Goal: Transaction & Acquisition: Book appointment/travel/reservation

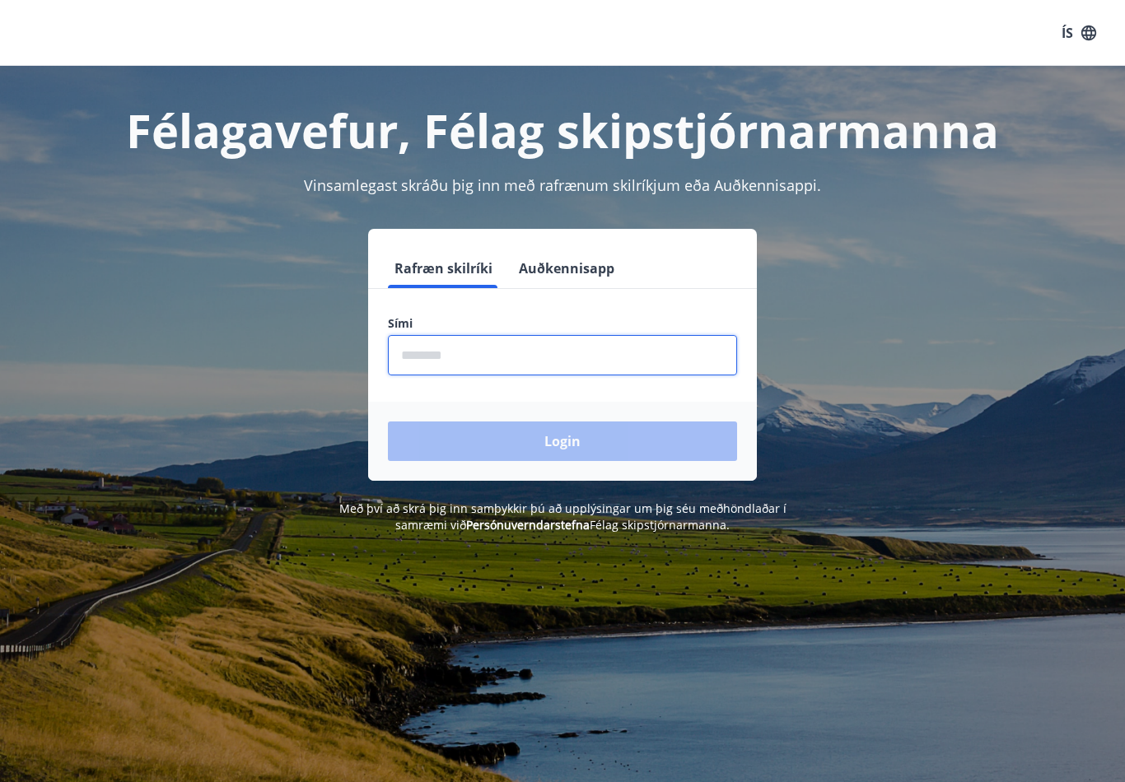
click at [437, 355] on input "phone" at bounding box center [562, 355] width 349 height 40
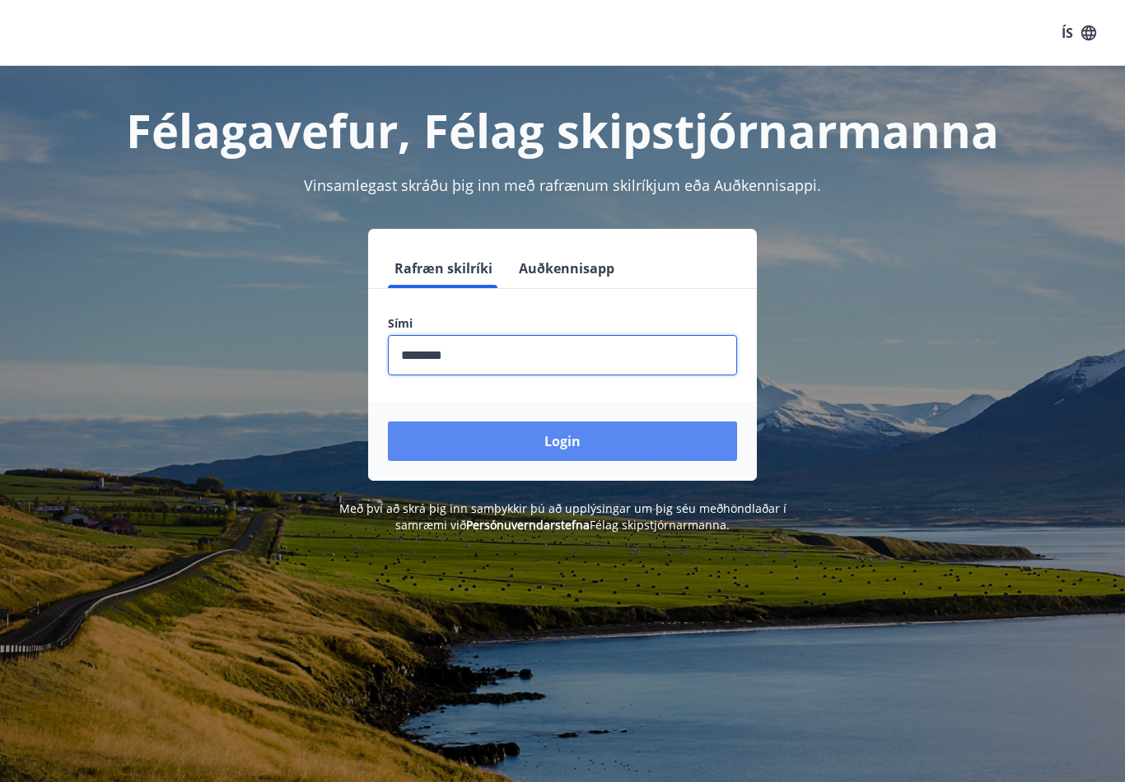
type input "********"
click at [488, 436] on button "Login" at bounding box center [562, 442] width 349 height 40
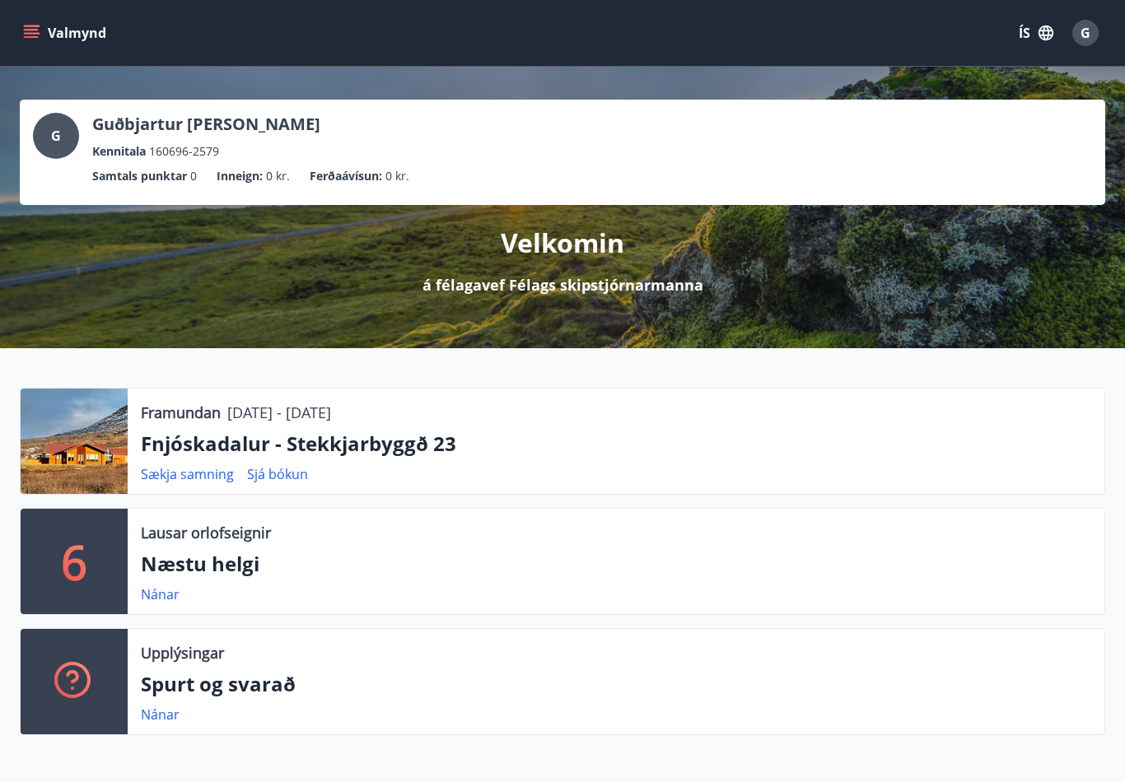
click at [100, 35] on button "Valmynd" at bounding box center [66, 33] width 93 height 30
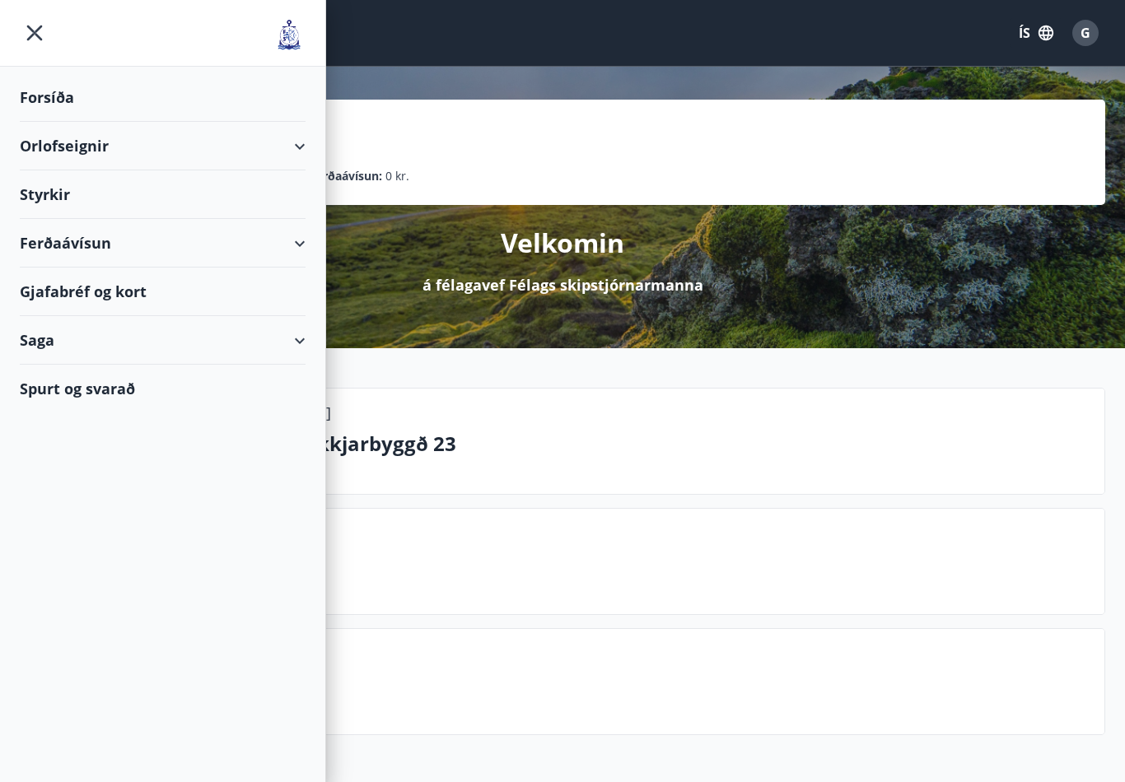
click at [283, 141] on div "Orlofseignir" at bounding box center [163, 146] width 286 height 49
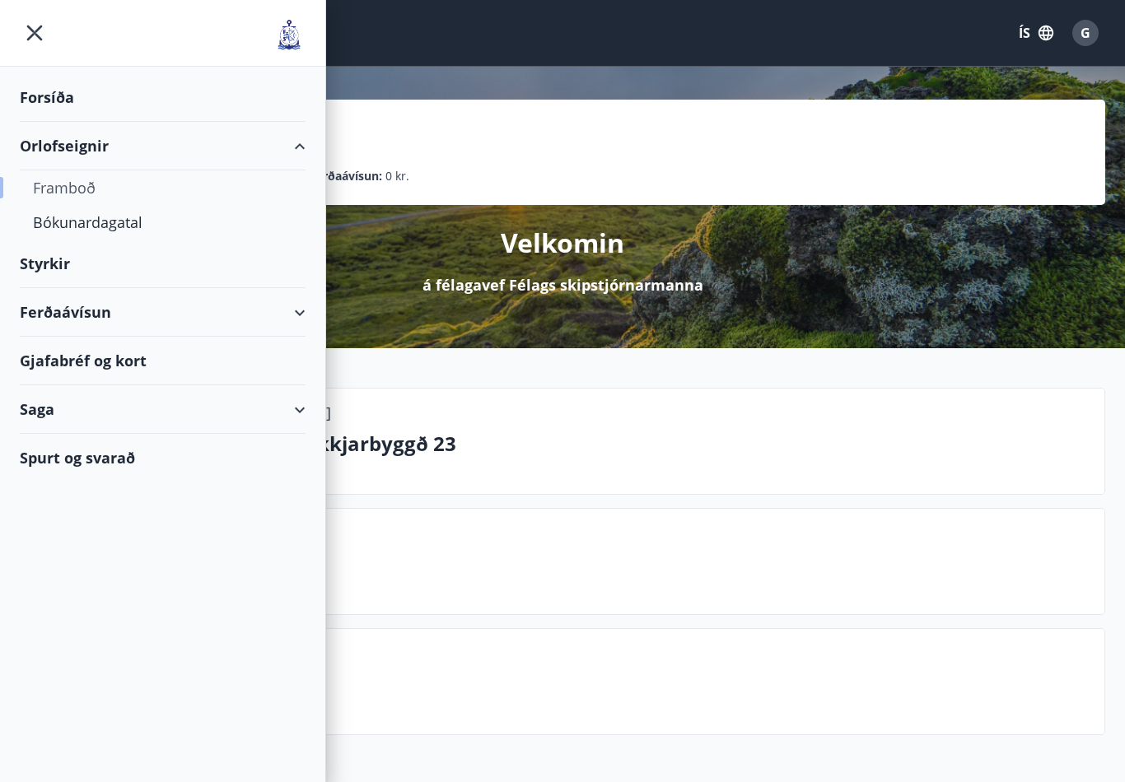
click at [75, 198] on div "Framboð" at bounding box center [162, 187] width 259 height 35
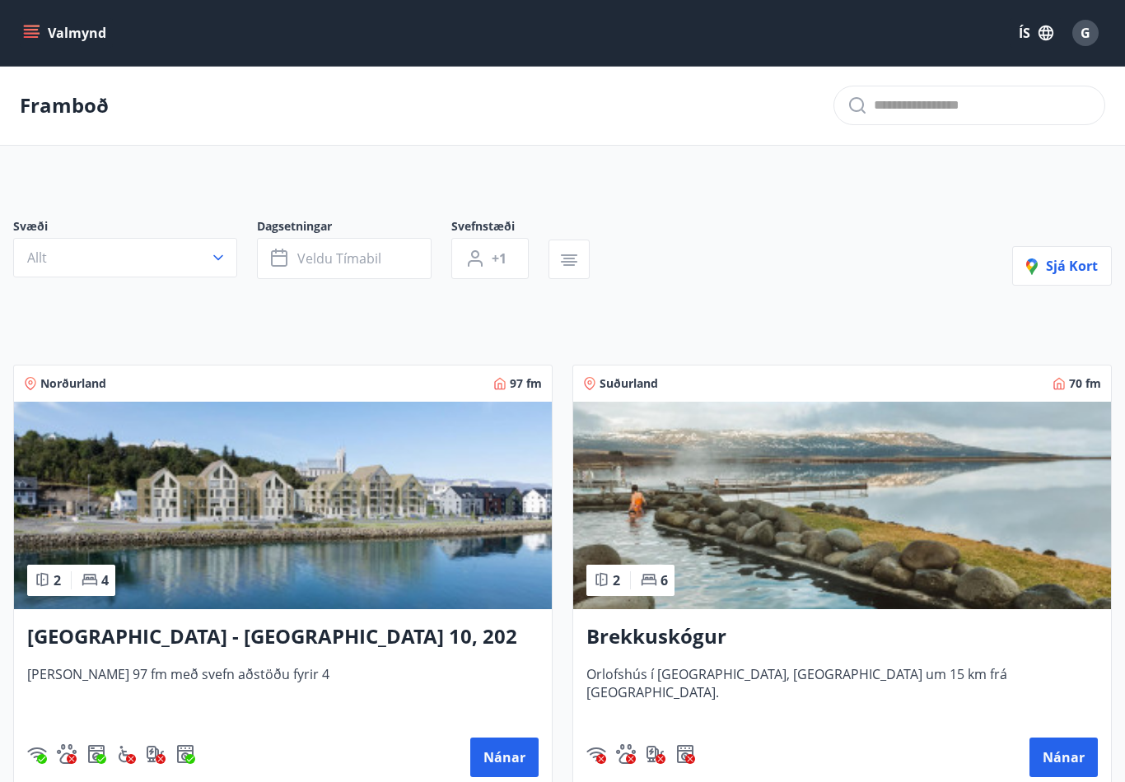
click at [189, 251] on button "Allt" at bounding box center [125, 258] width 224 height 40
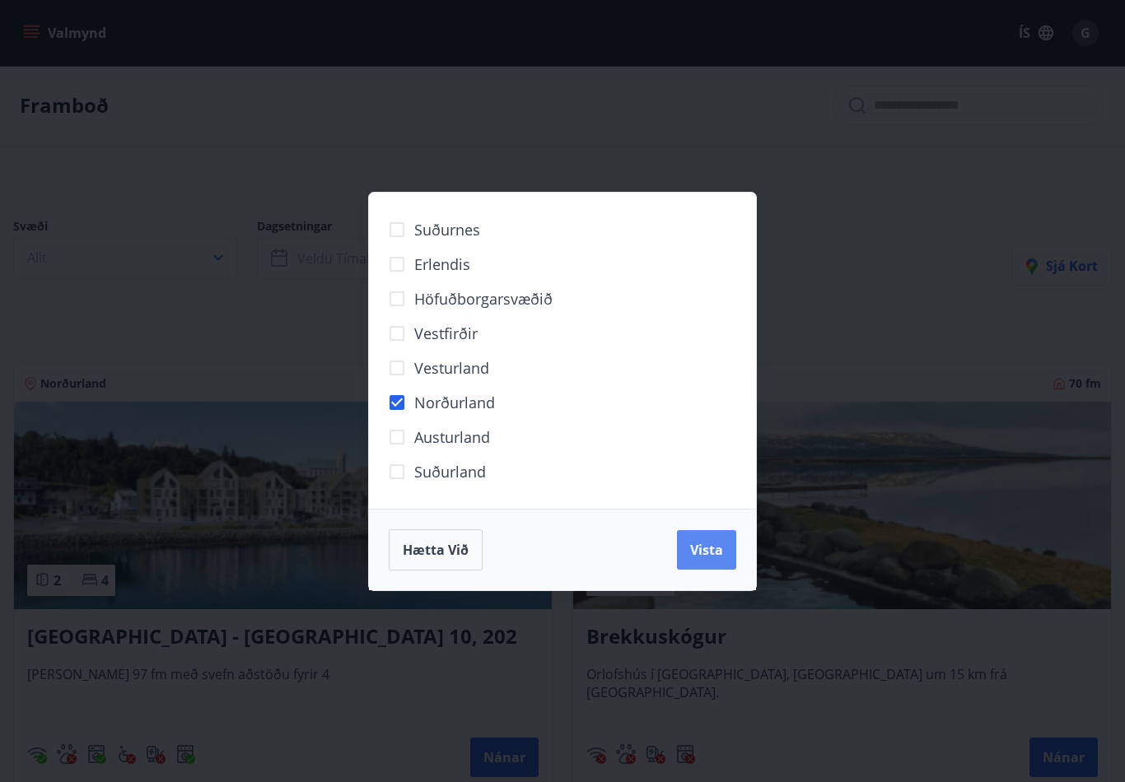
click at [711, 563] on button "Vista" at bounding box center [706, 550] width 59 height 40
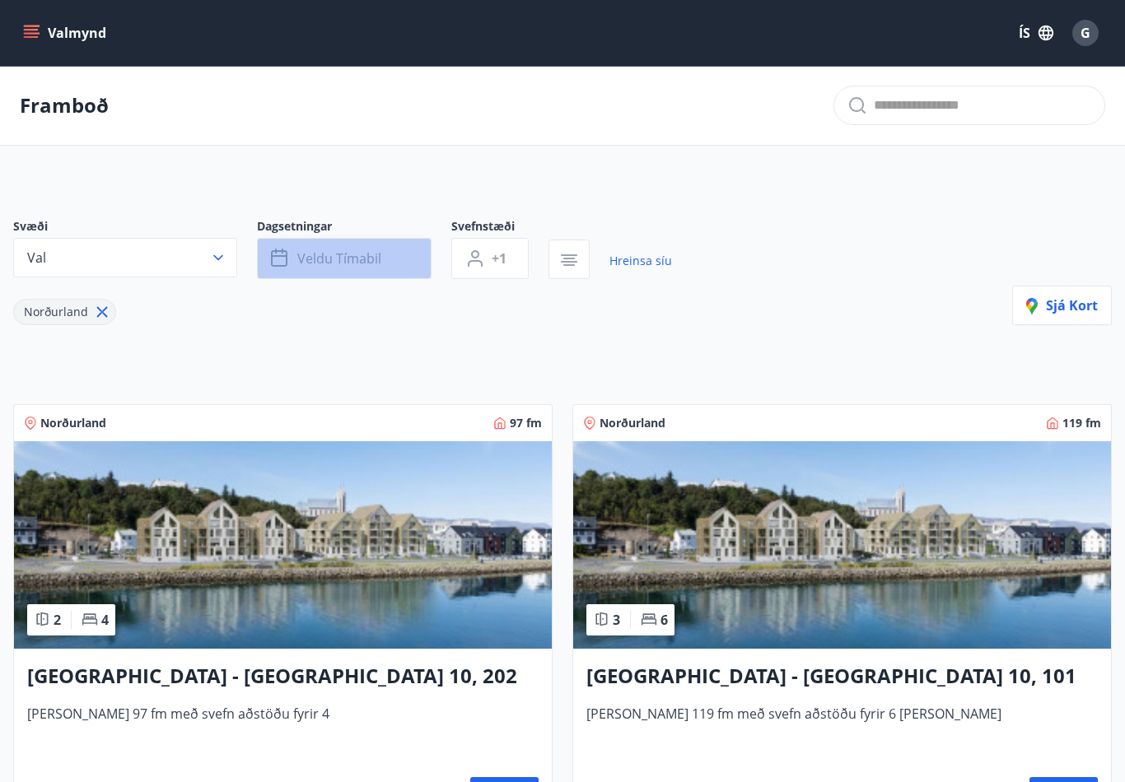
click at [375, 256] on span "Veldu tímabil" at bounding box center [339, 259] width 84 height 18
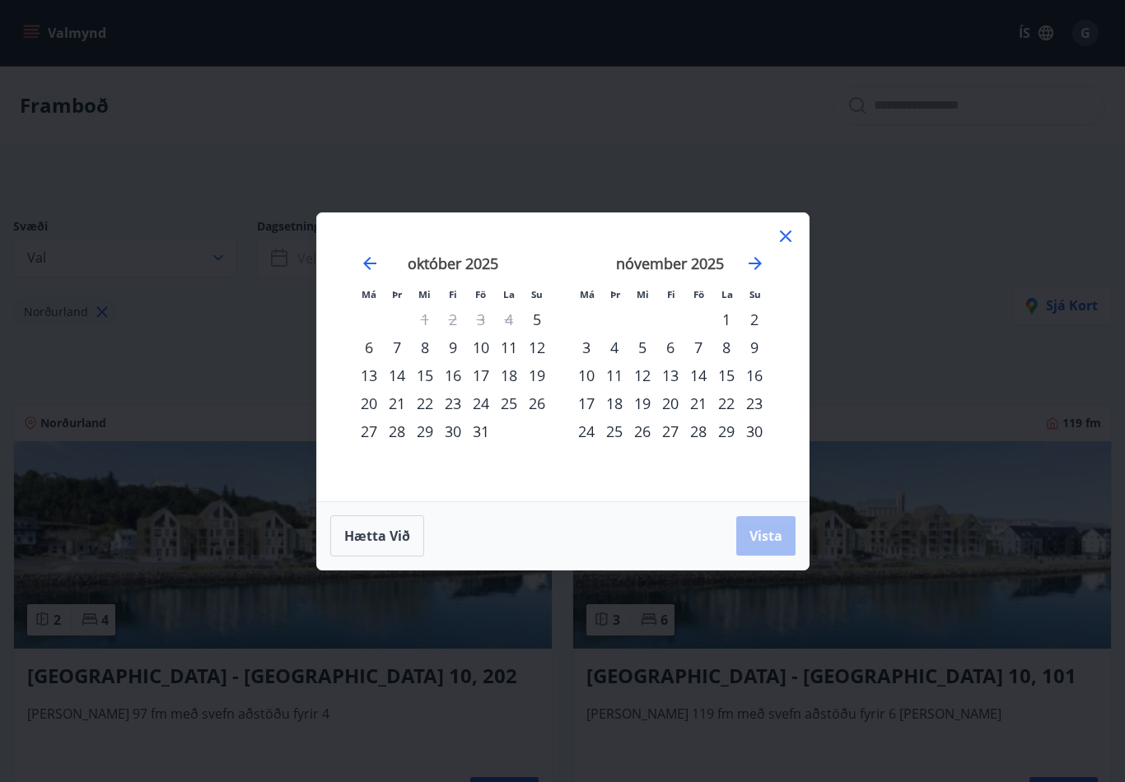
click at [371, 346] on div "6" at bounding box center [369, 348] width 28 height 28
click at [395, 346] on div "7" at bounding box center [397, 348] width 28 height 28
click at [772, 535] on span "Vista" at bounding box center [765, 536] width 33 height 18
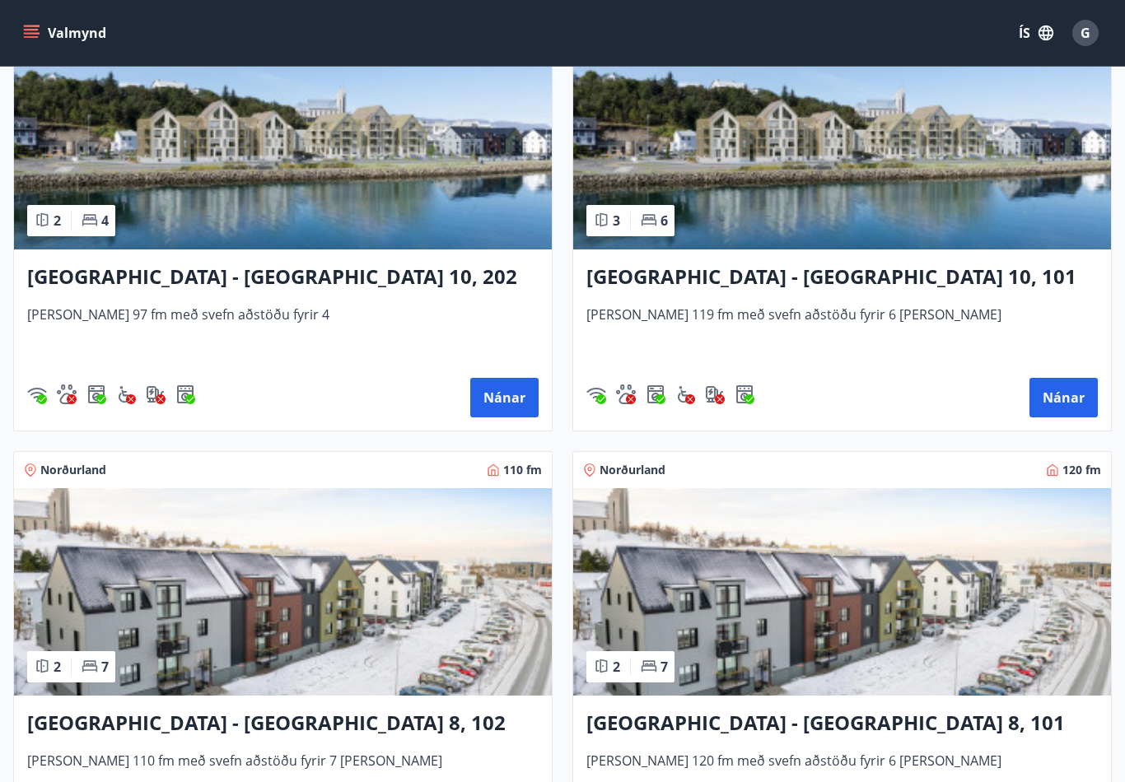
scroll to position [399, 0]
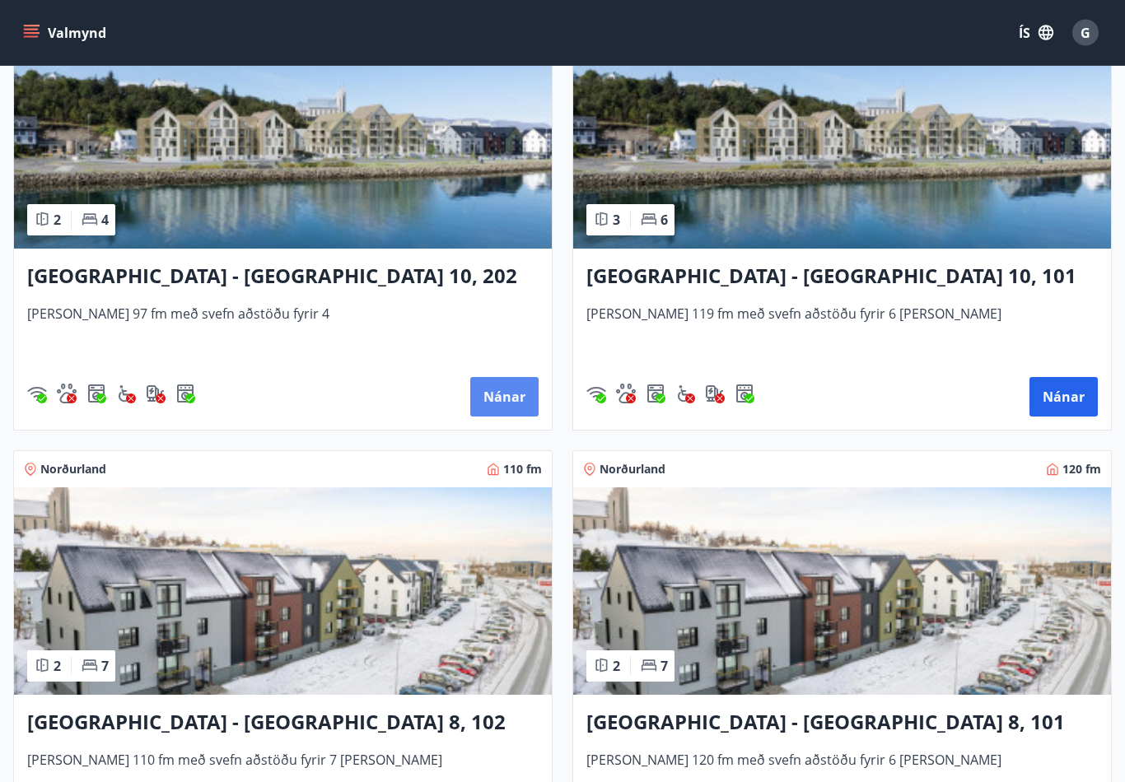
click at [515, 410] on button "Nánar" at bounding box center [504, 398] width 68 height 40
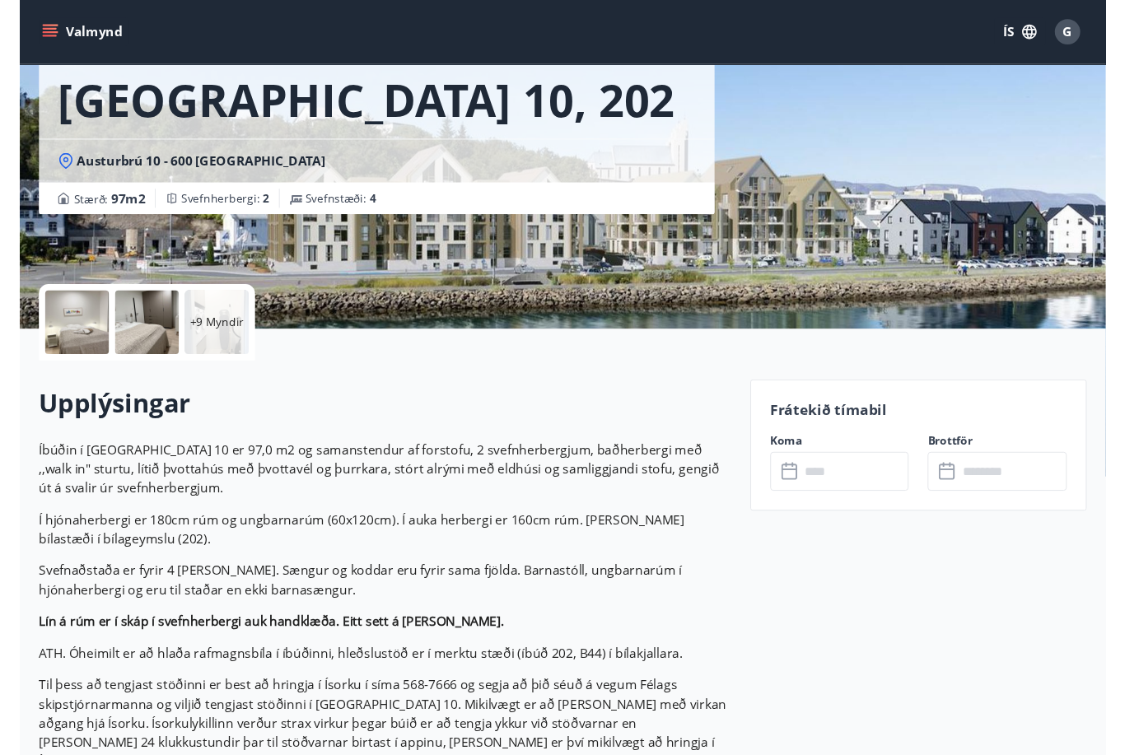
scroll to position [102, 0]
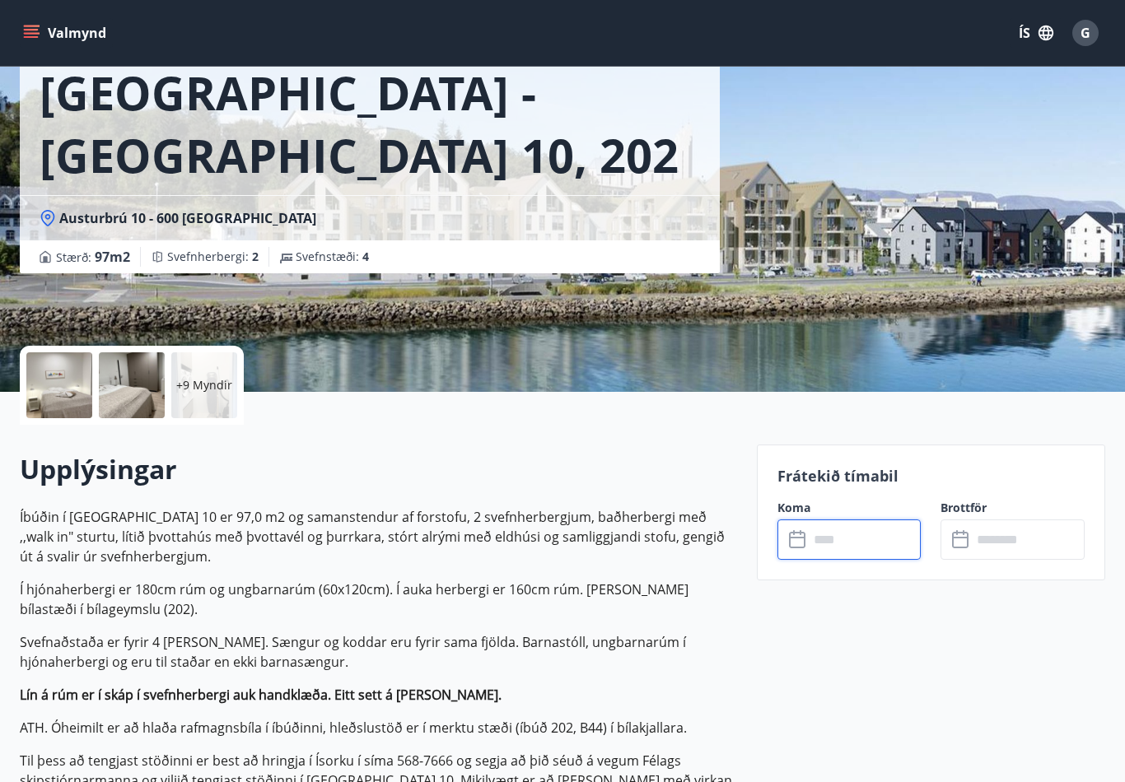
click at [866, 553] on input "text" at bounding box center [865, 540] width 113 height 40
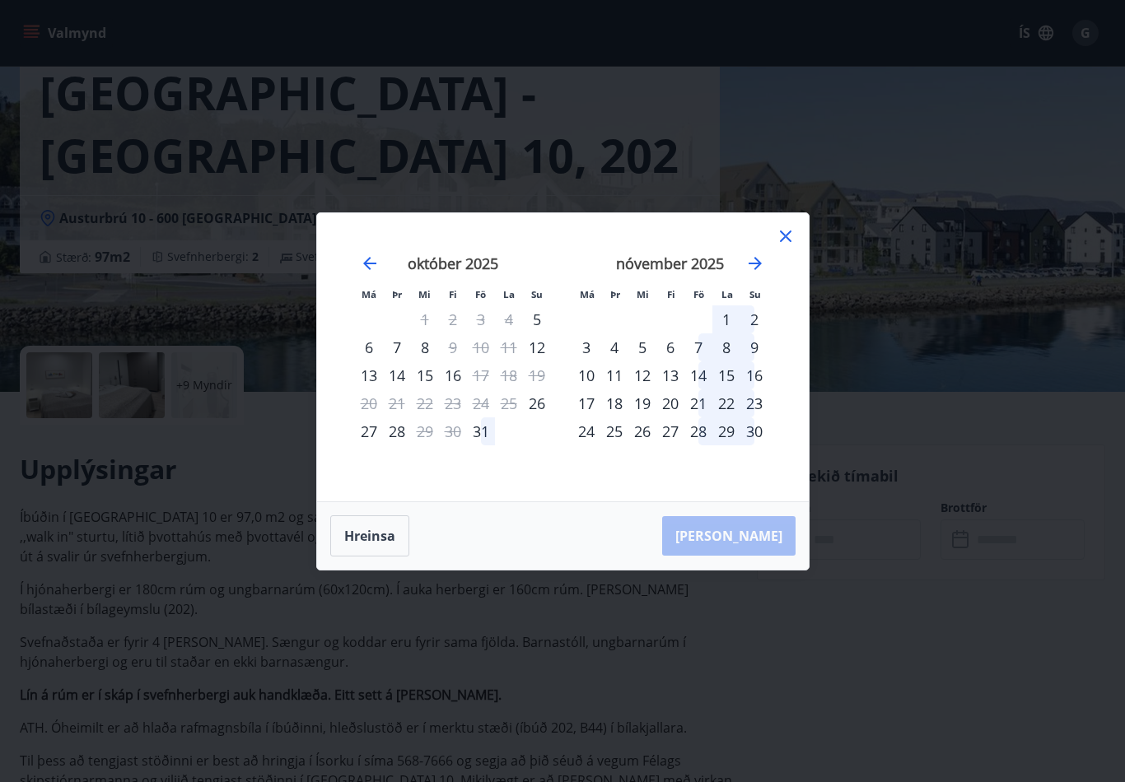
click at [372, 346] on div "6" at bounding box center [369, 348] width 28 height 28
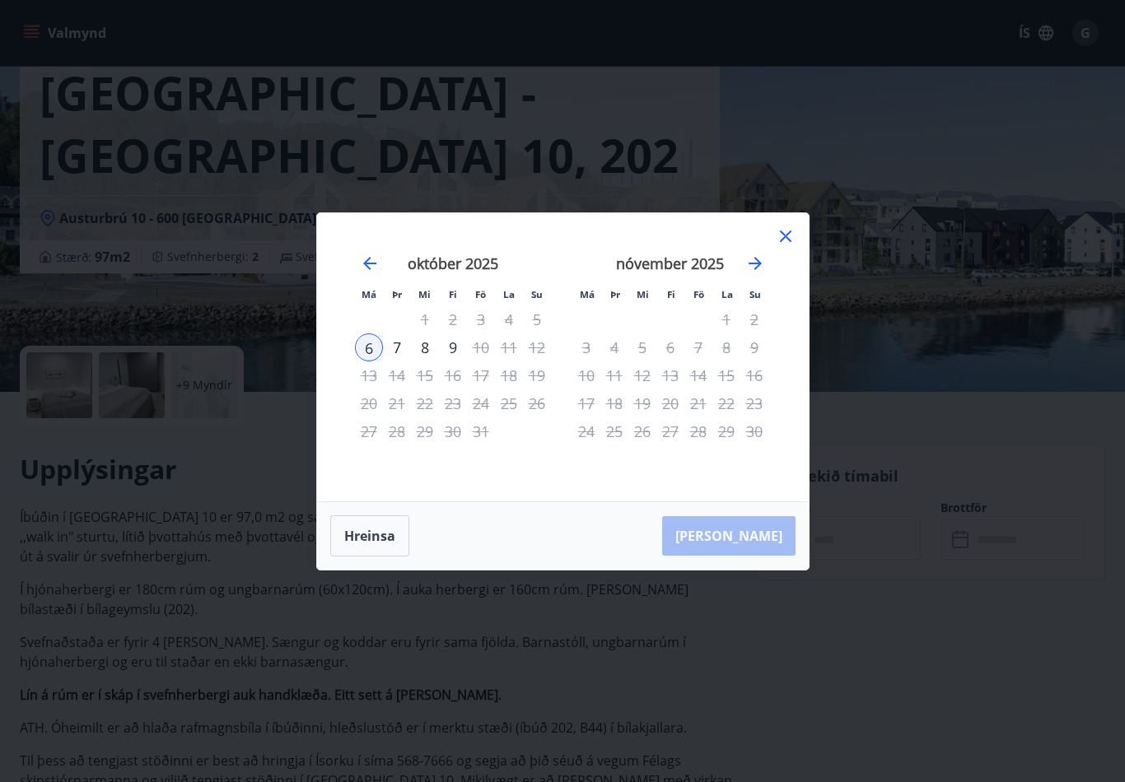
click at [399, 347] on div "7" at bounding box center [397, 348] width 28 height 28
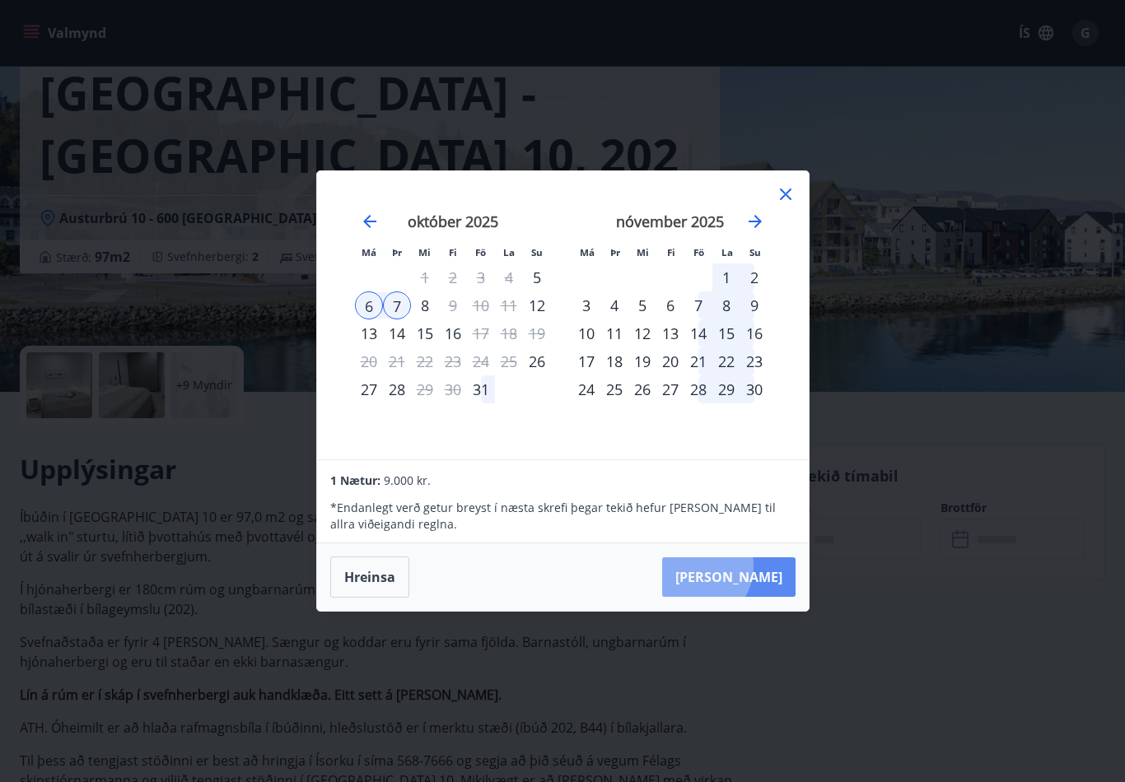
click at [741, 565] on button "[PERSON_NAME]" at bounding box center [728, 578] width 133 height 40
click at [891, 383] on div "Má Þr Mi Fi Fö La Su Má Þr Mi Fi Fö La Su [DATE] 1 2 3 4 5 6 7 8 9 10 11 12 13 …" at bounding box center [562, 391] width 1125 height 782
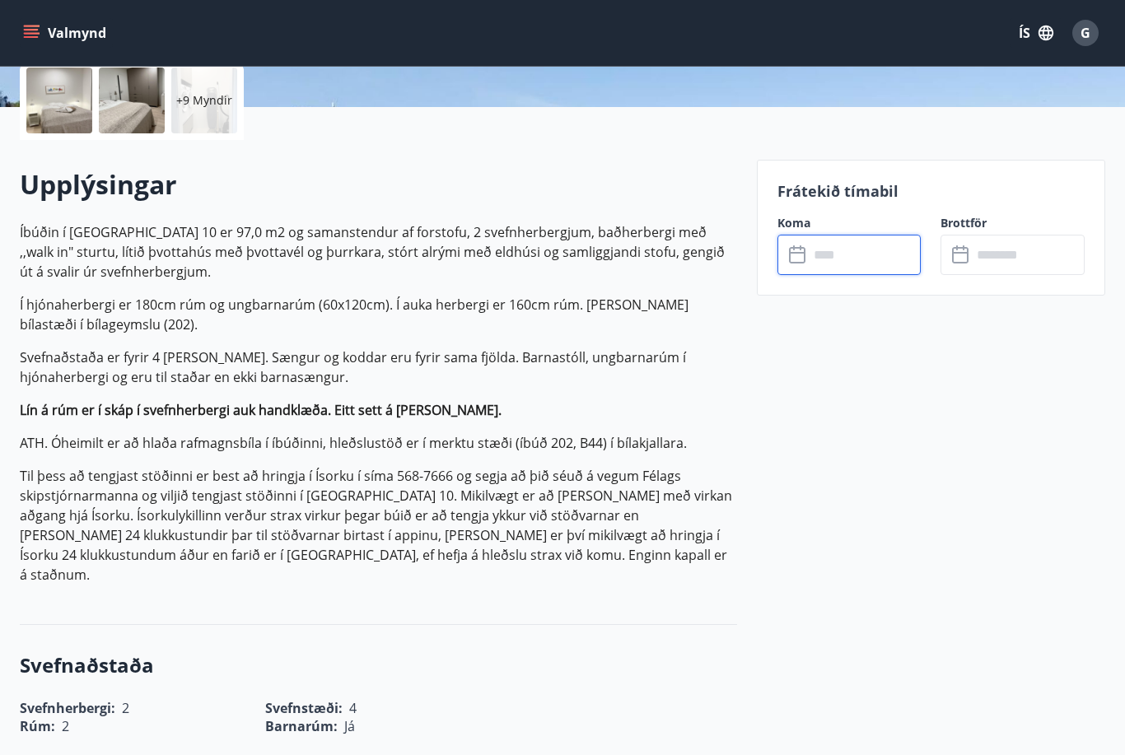
scroll to position [394, 0]
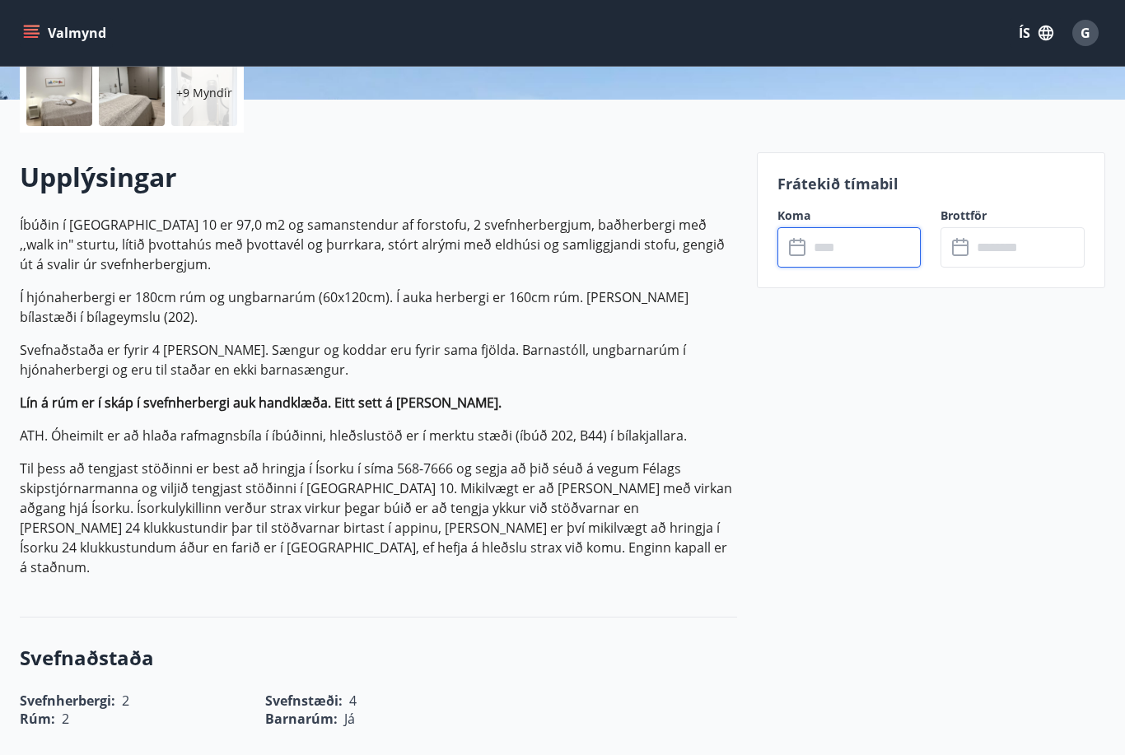
click at [818, 257] on input "text" at bounding box center [865, 247] width 113 height 40
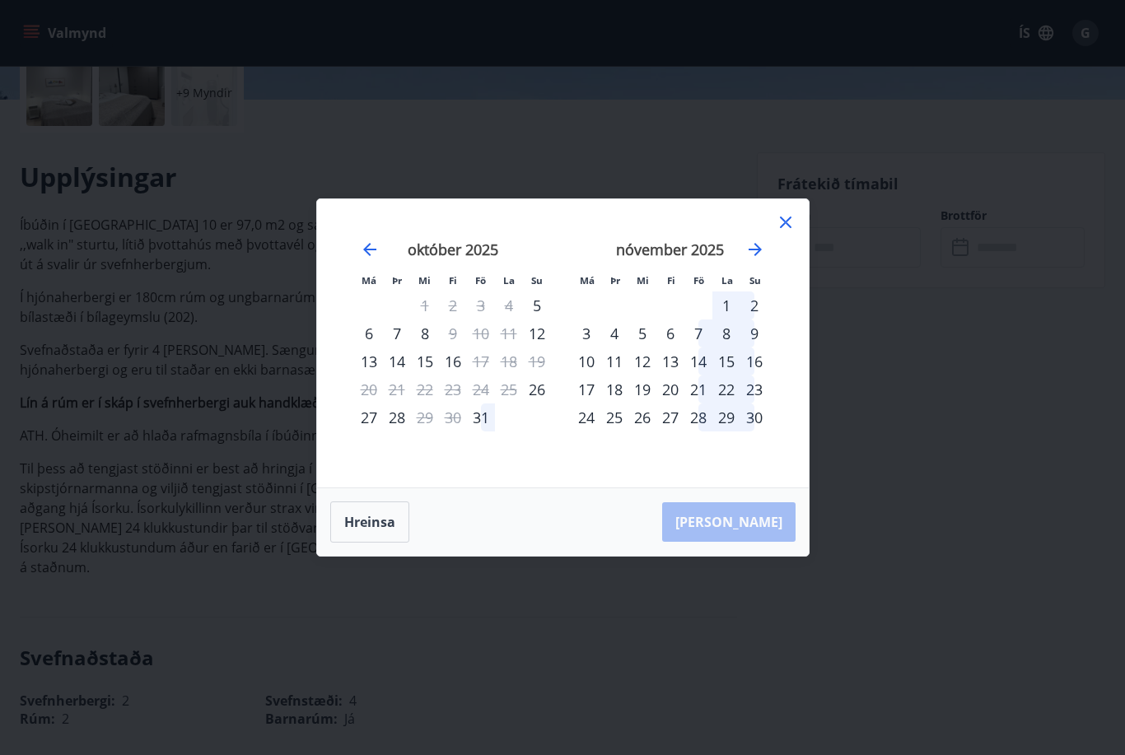
click at [373, 348] on div "6" at bounding box center [369, 334] width 28 height 28
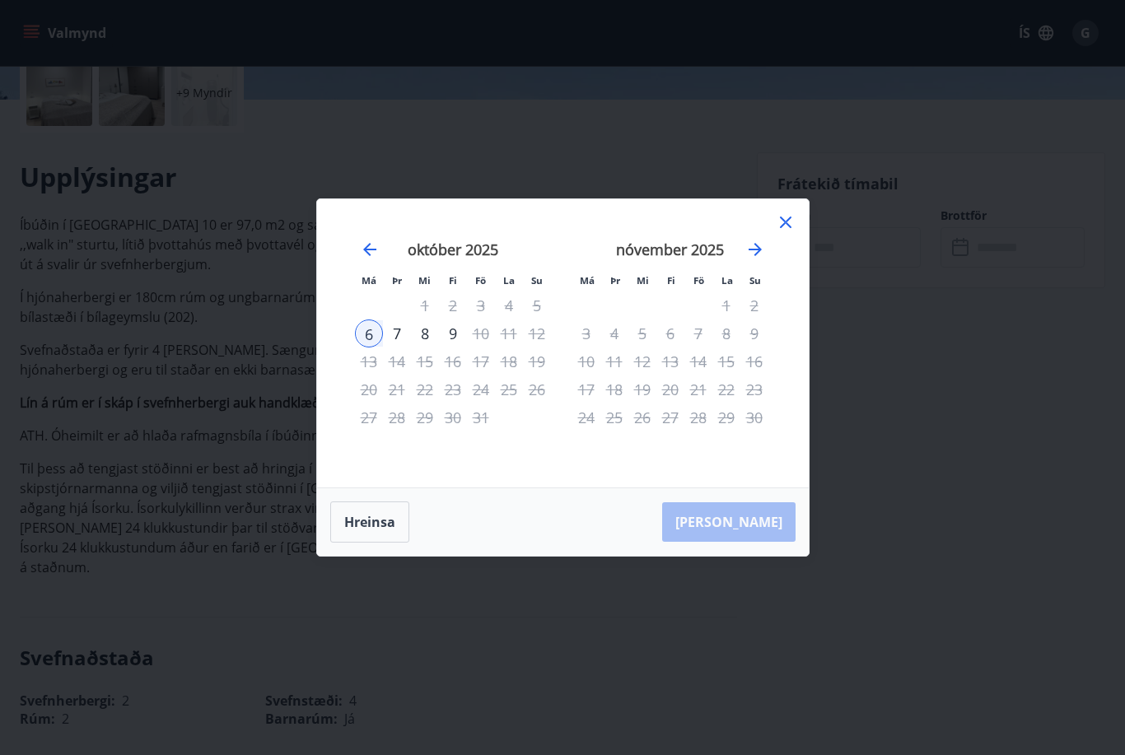
click at [423, 348] on div "8" at bounding box center [425, 334] width 28 height 28
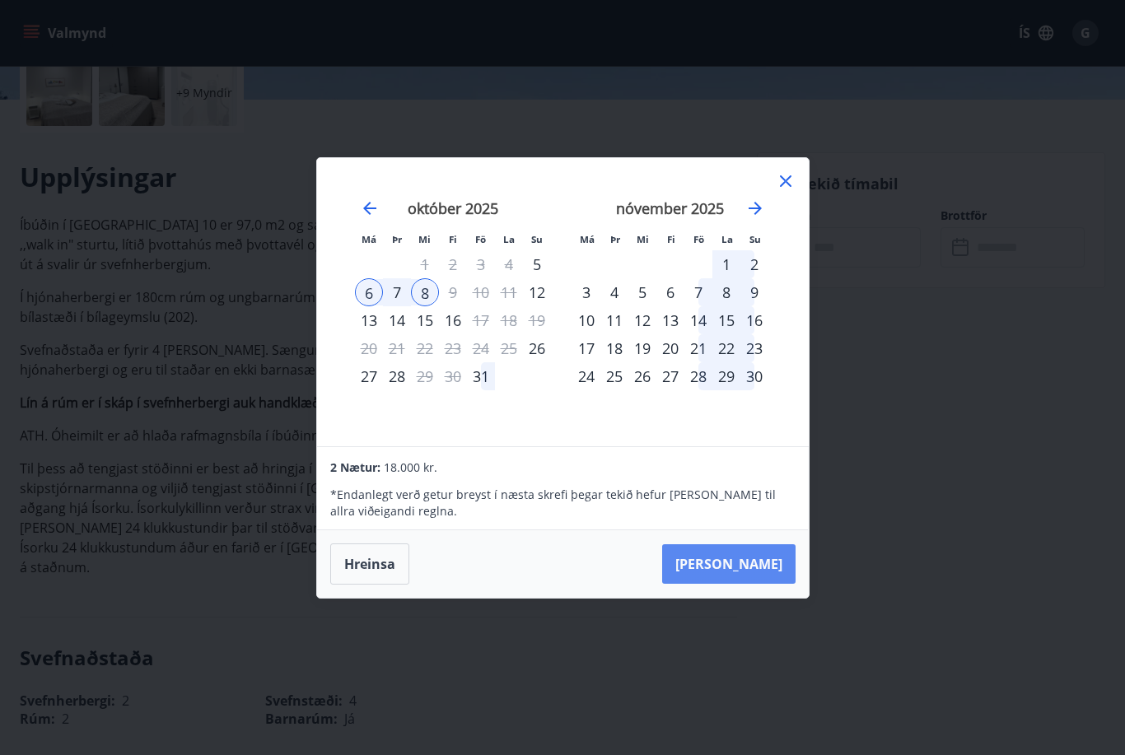
click at [750, 583] on button "[PERSON_NAME]" at bounding box center [728, 564] width 133 height 40
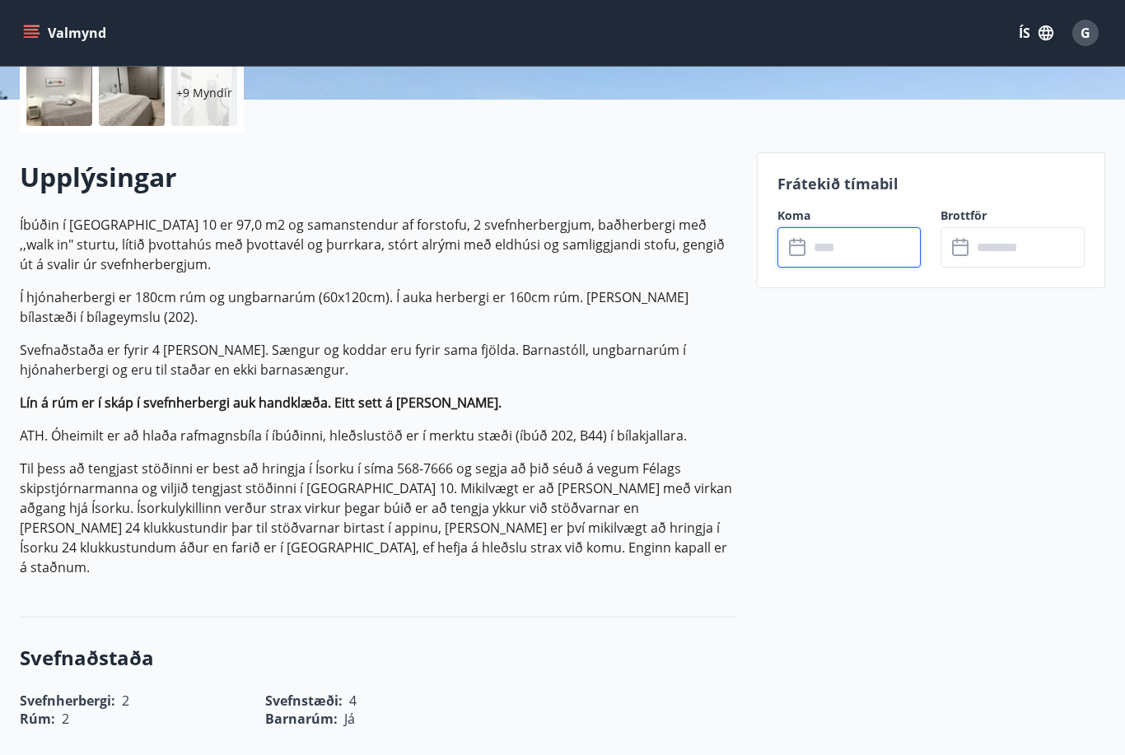
type input "******"
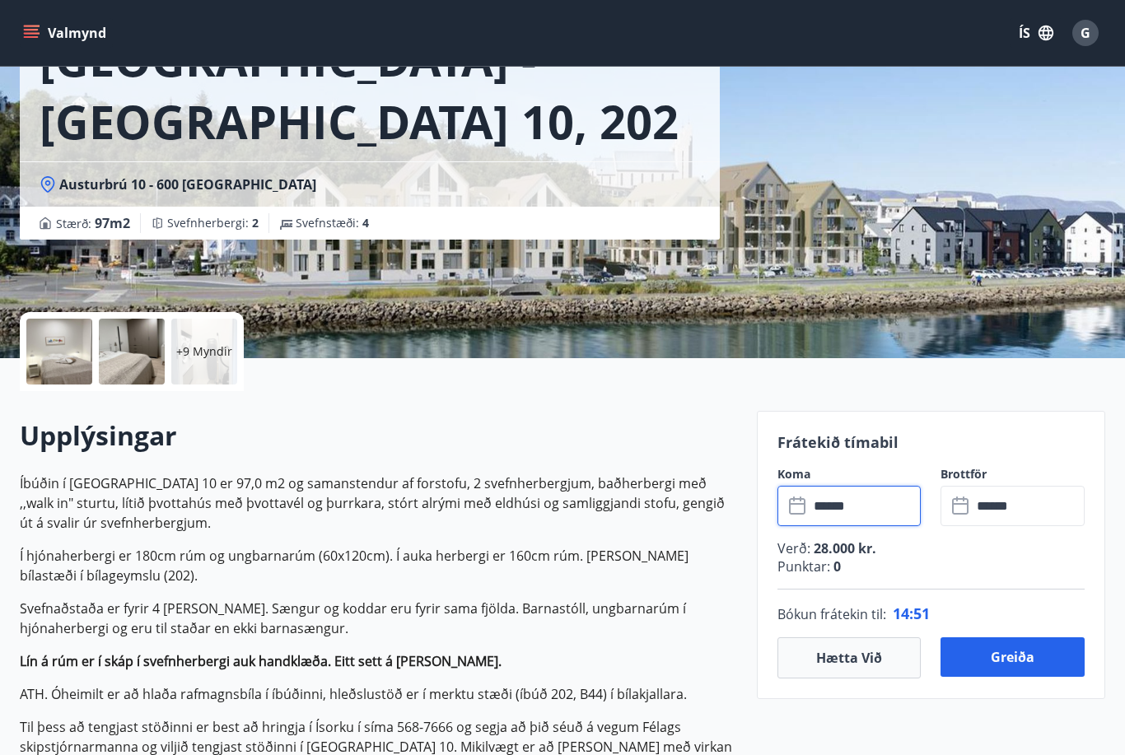
scroll to position [0, 0]
